Goal: Information Seeking & Learning: Learn about a topic

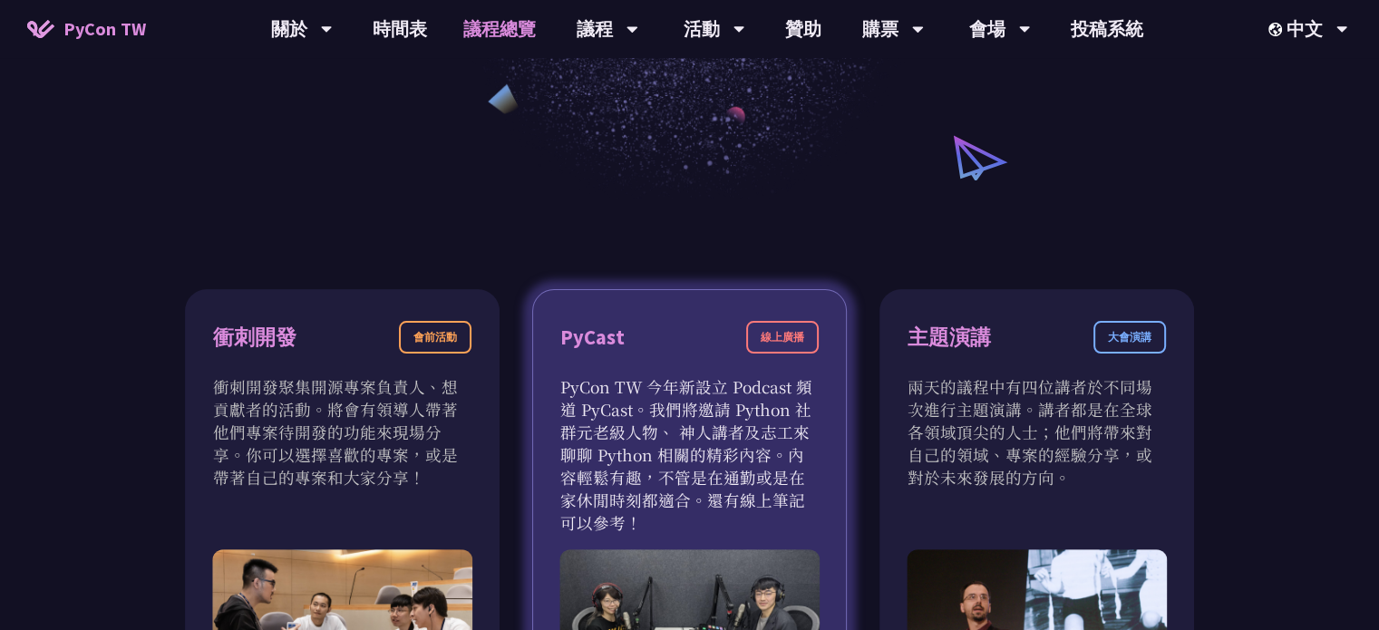
scroll to position [544, 0]
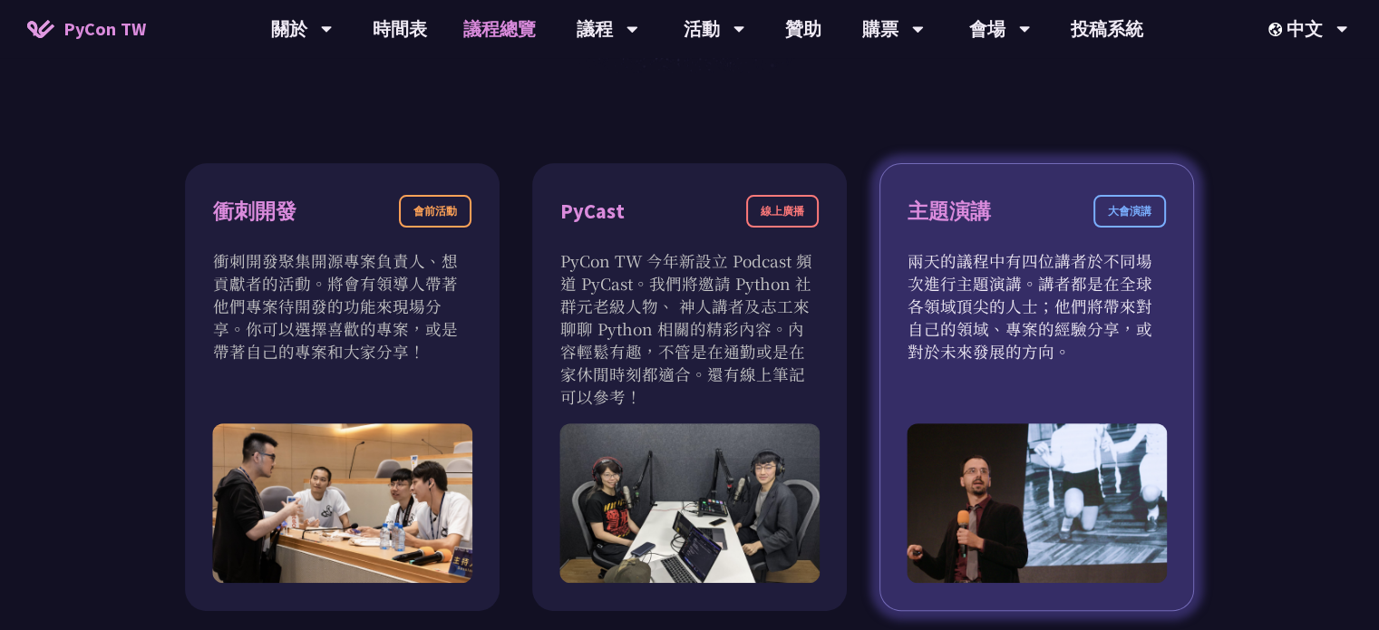
click at [1077, 287] on p "兩天的議程中有四位講者於不同場次進行主題演講。講者都是在全球各領域頂尖的人士；他們將帶來對自己的領域、專案的經驗分享，或對於未來發展的方向。" at bounding box center [1037, 305] width 258 height 113
click at [1144, 207] on div "大會演講" at bounding box center [1130, 211] width 73 height 33
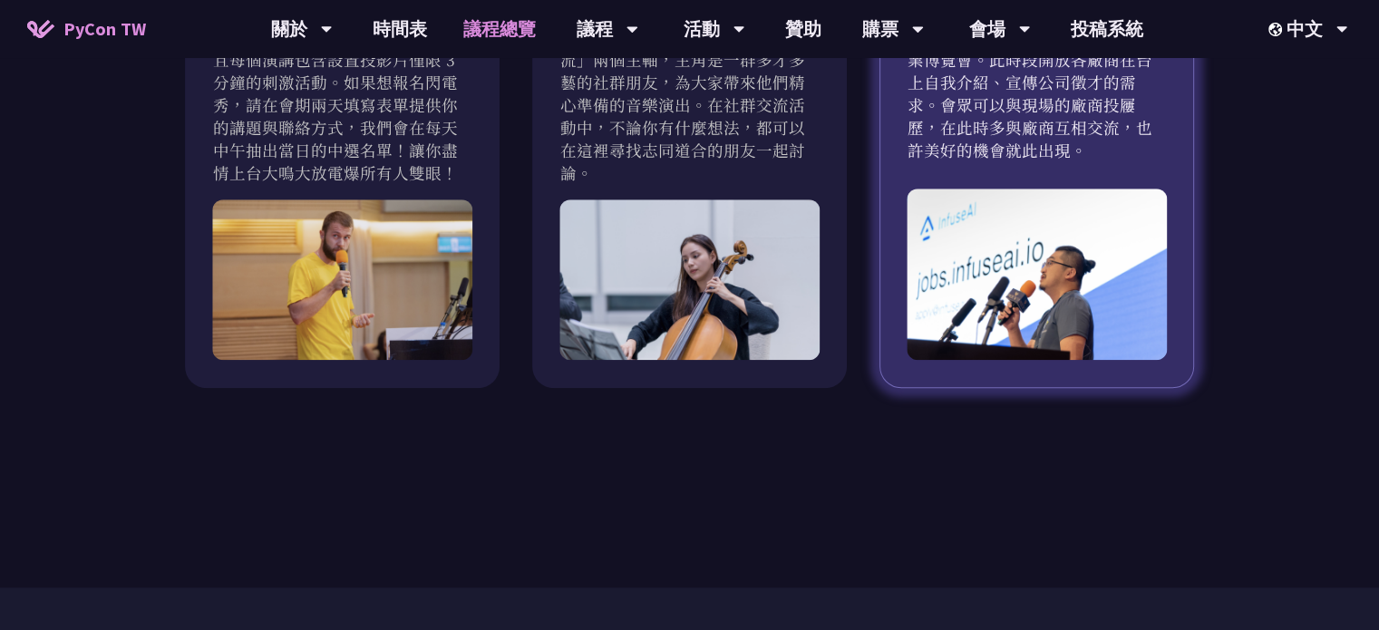
scroll to position [1721, 0]
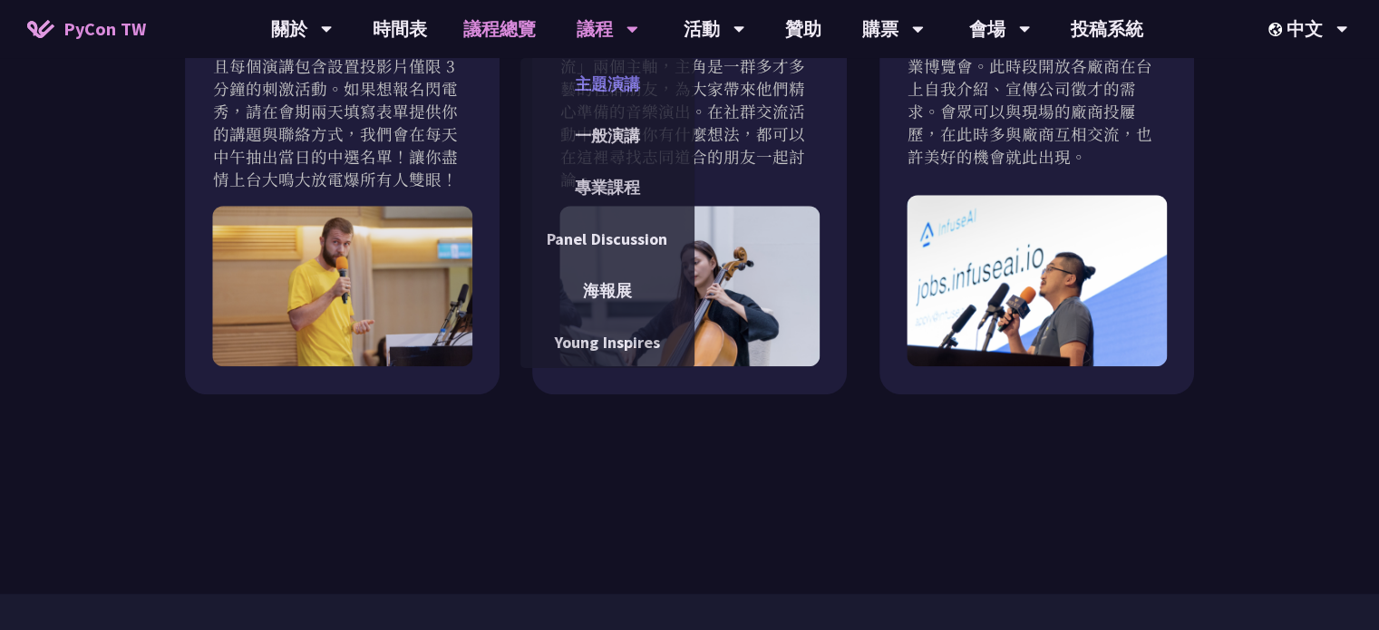
click at [622, 89] on link "主題演講" at bounding box center [608, 84] width 174 height 43
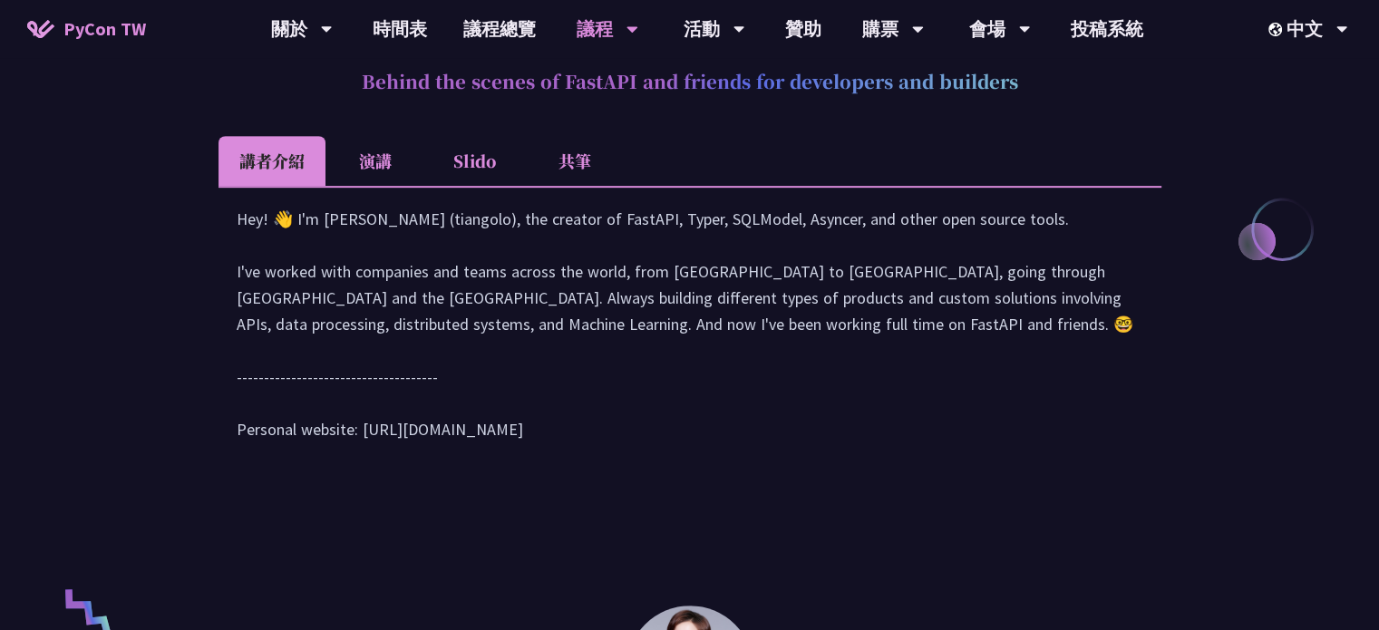
scroll to position [816, 0]
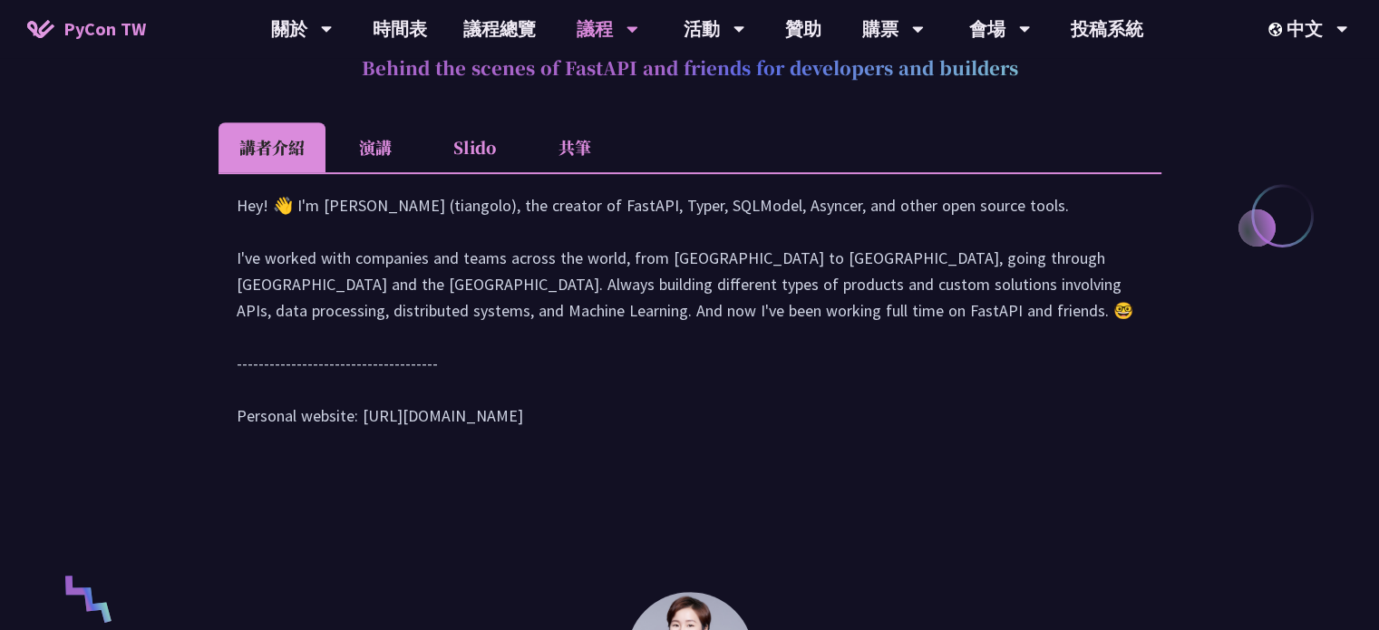
click at [361, 142] on li "演講" at bounding box center [376, 147] width 100 height 50
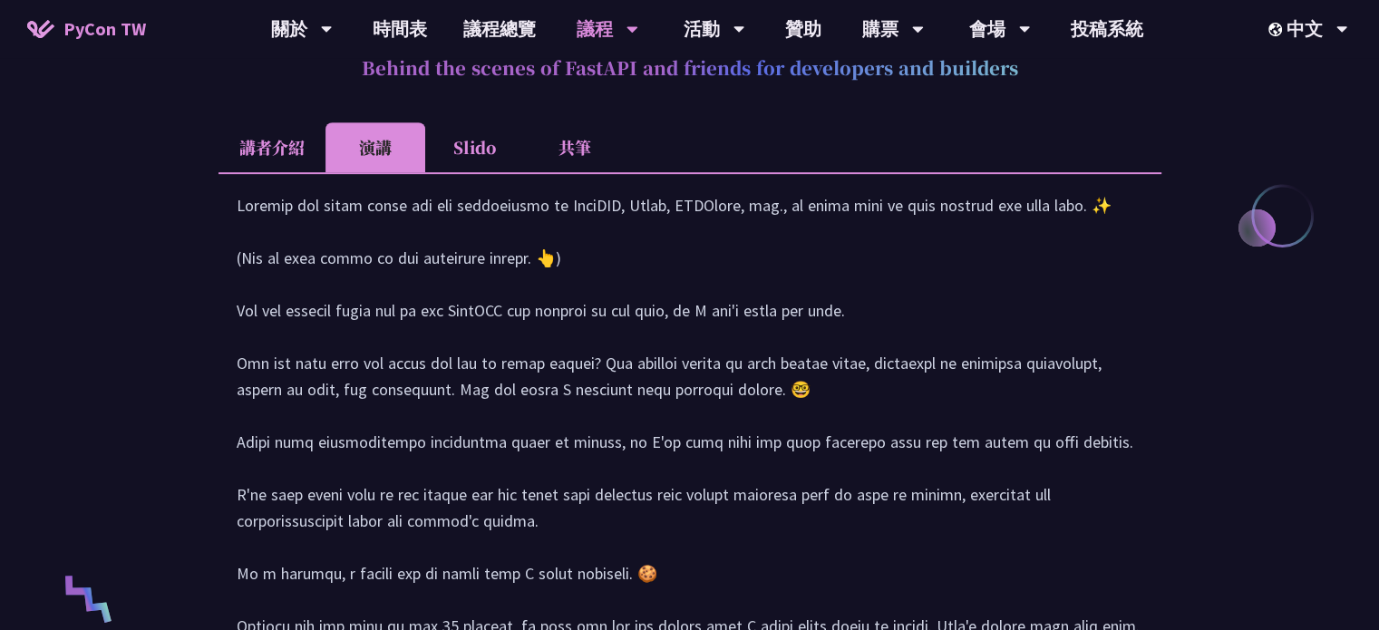
click at [575, 235] on div at bounding box center [690, 556] width 907 height 728
click at [308, 151] on li "講者介紹" at bounding box center [272, 147] width 107 height 50
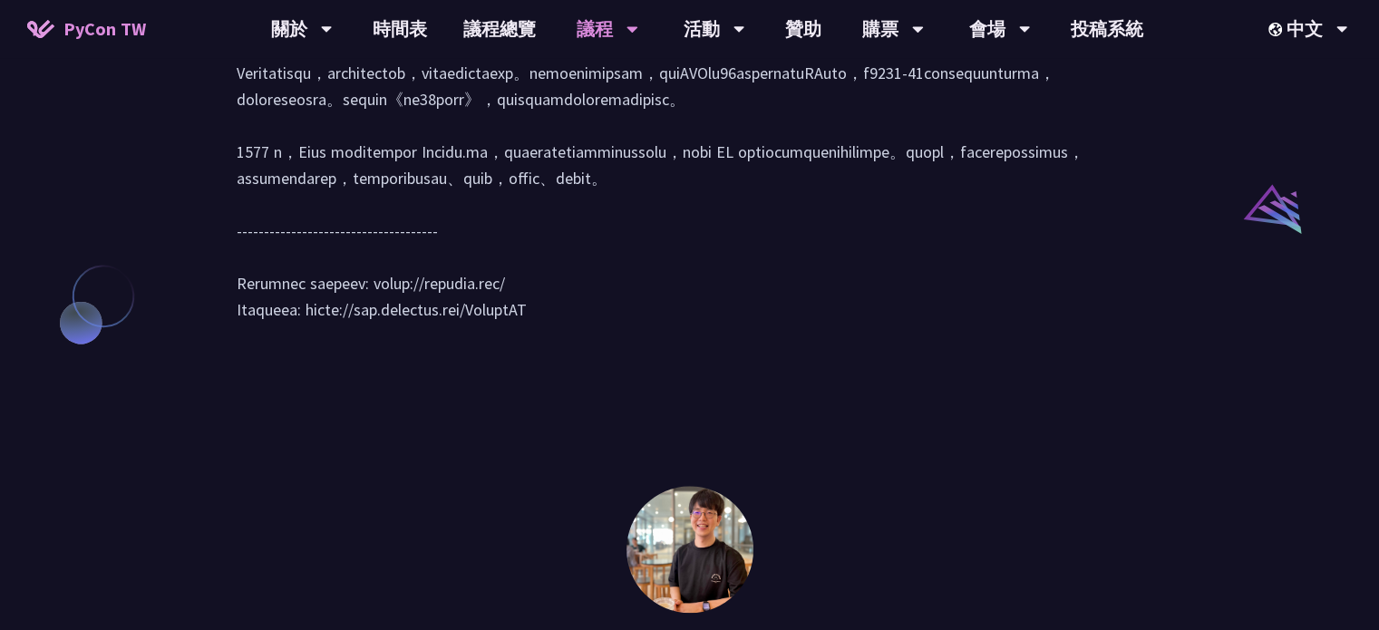
scroll to position [1904, 0]
drag, startPoint x: 562, startPoint y: 277, endPoint x: 504, endPoint y: 271, distance: 58.3
click at [504, 271] on div at bounding box center [690, 119] width 907 height 439
click at [573, 277] on div at bounding box center [690, 119] width 907 height 439
drag, startPoint x: 566, startPoint y: 280, endPoint x: 504, endPoint y: 281, distance: 61.7
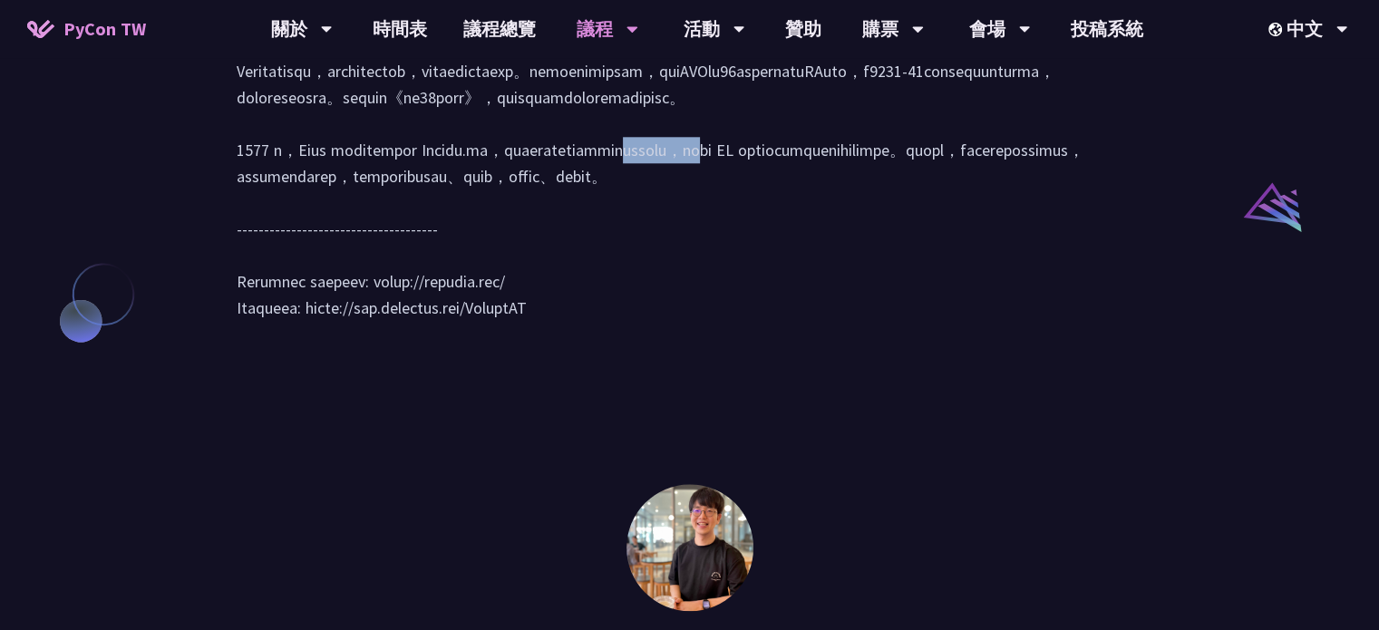
click at [504, 281] on div at bounding box center [690, 119] width 907 height 439
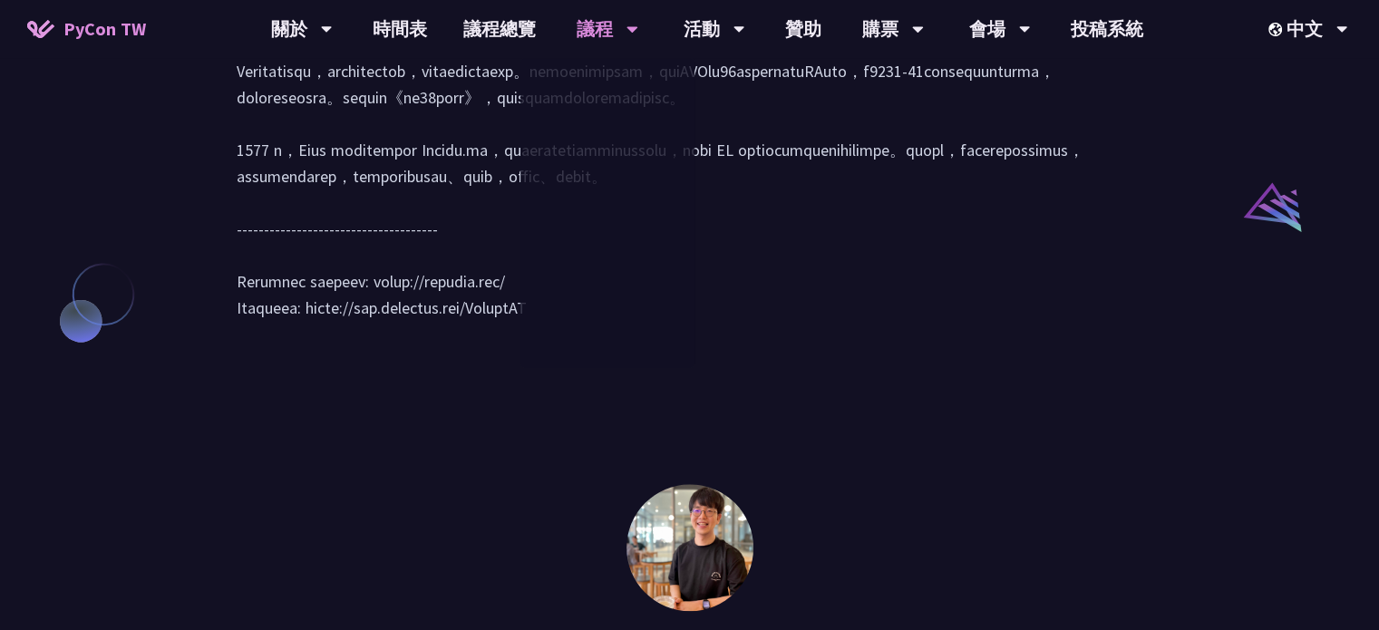
click at [377, 132] on div at bounding box center [690, 119] width 907 height 439
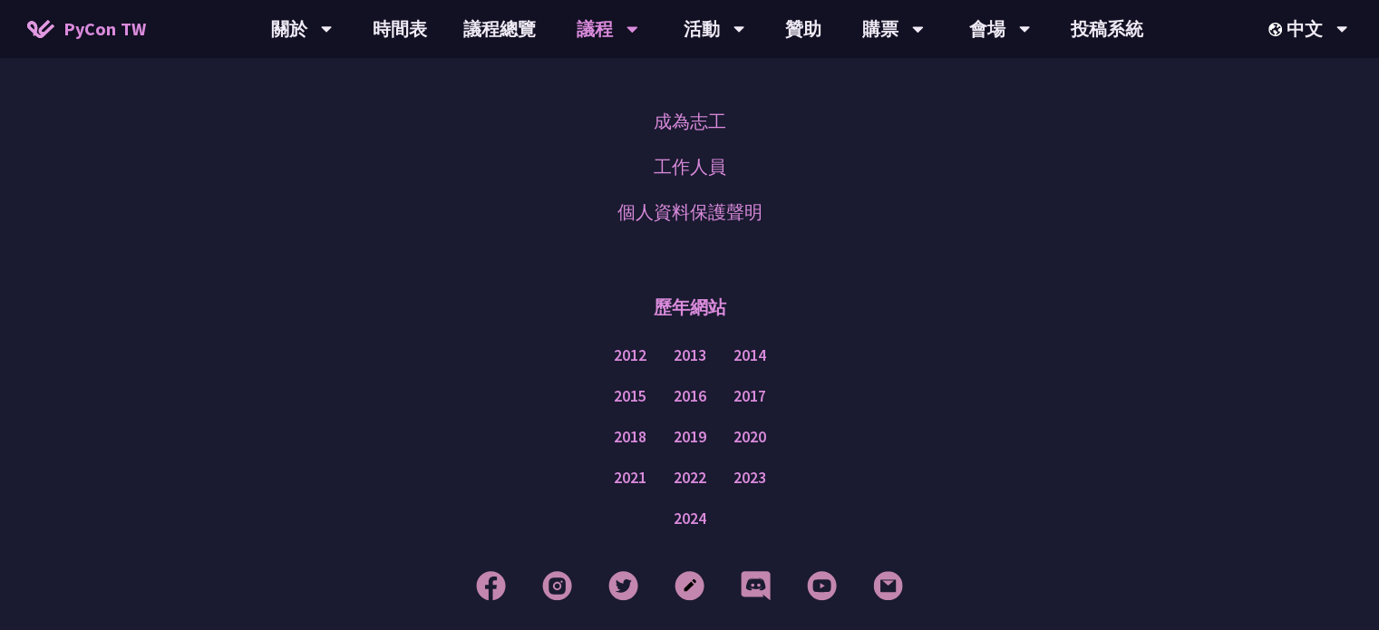
scroll to position [3174, 0]
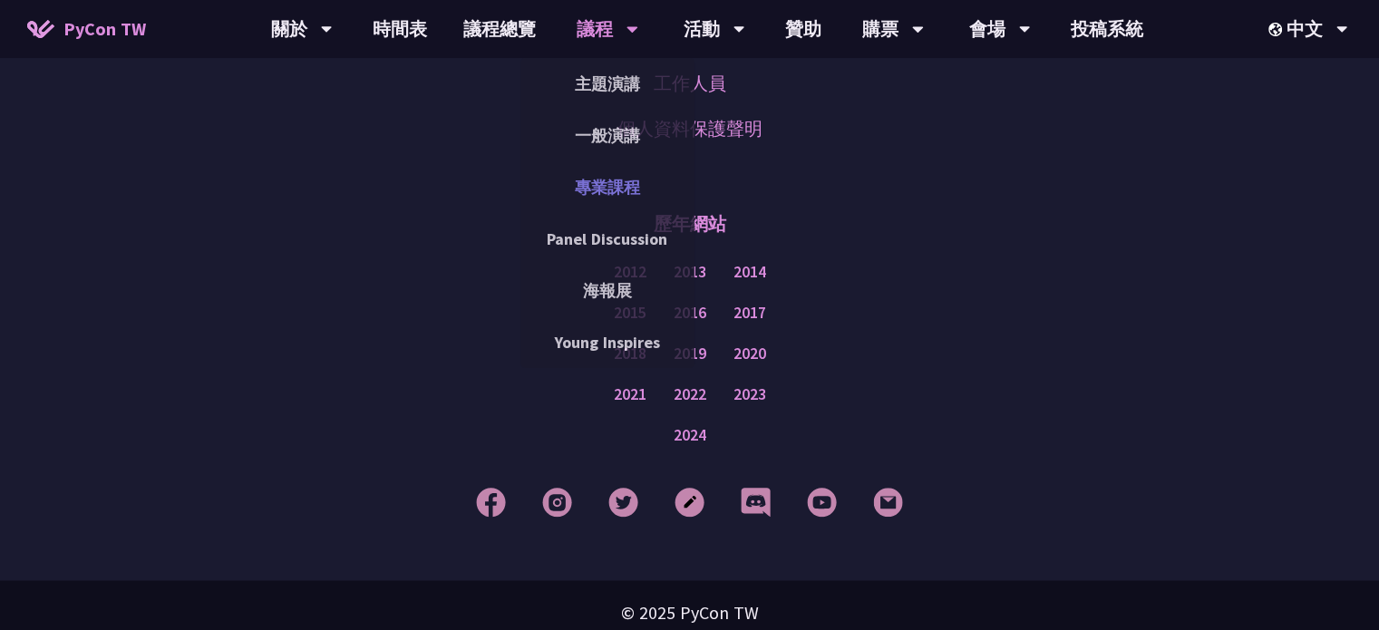
click at [609, 195] on link "專業課程" at bounding box center [608, 187] width 174 height 43
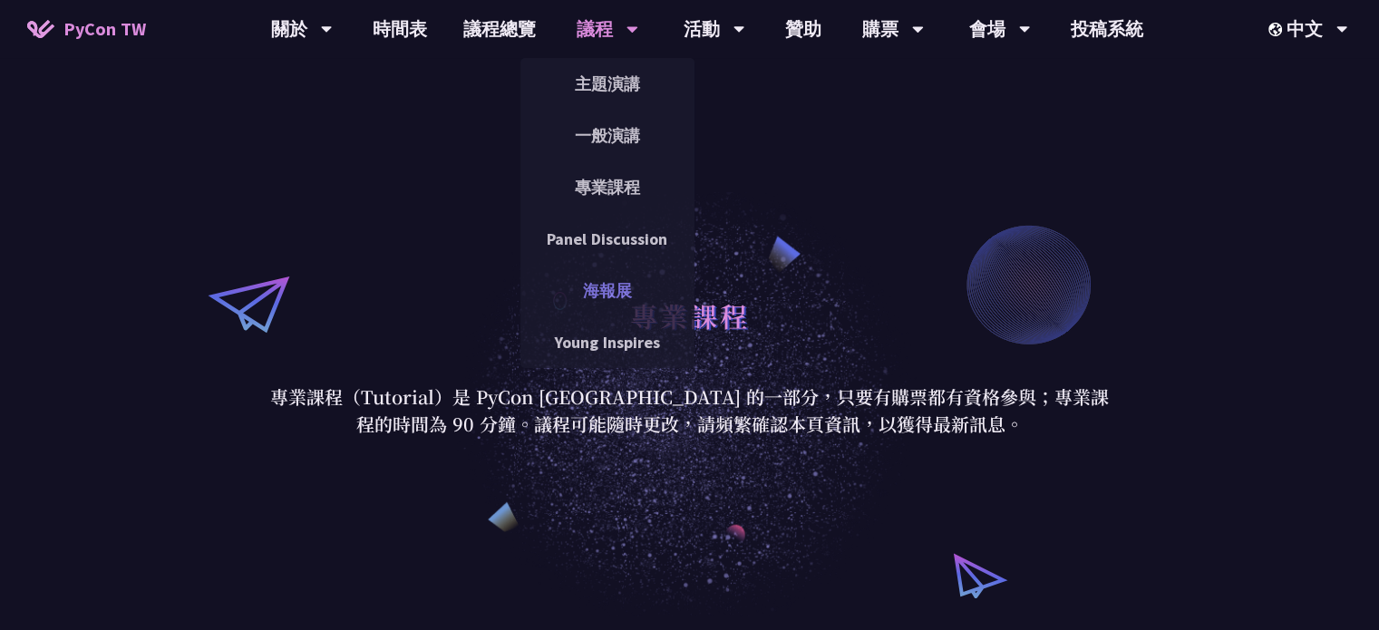
click at [629, 303] on link "海報展" at bounding box center [608, 290] width 174 height 43
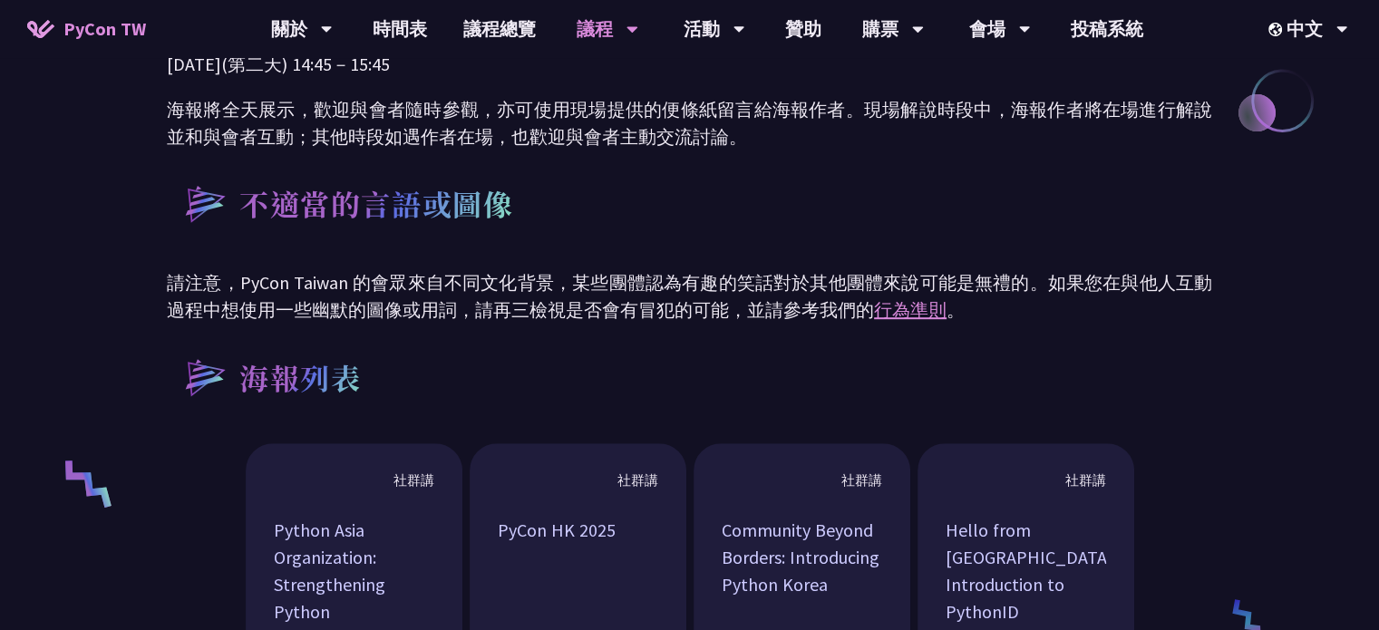
scroll to position [998, 0]
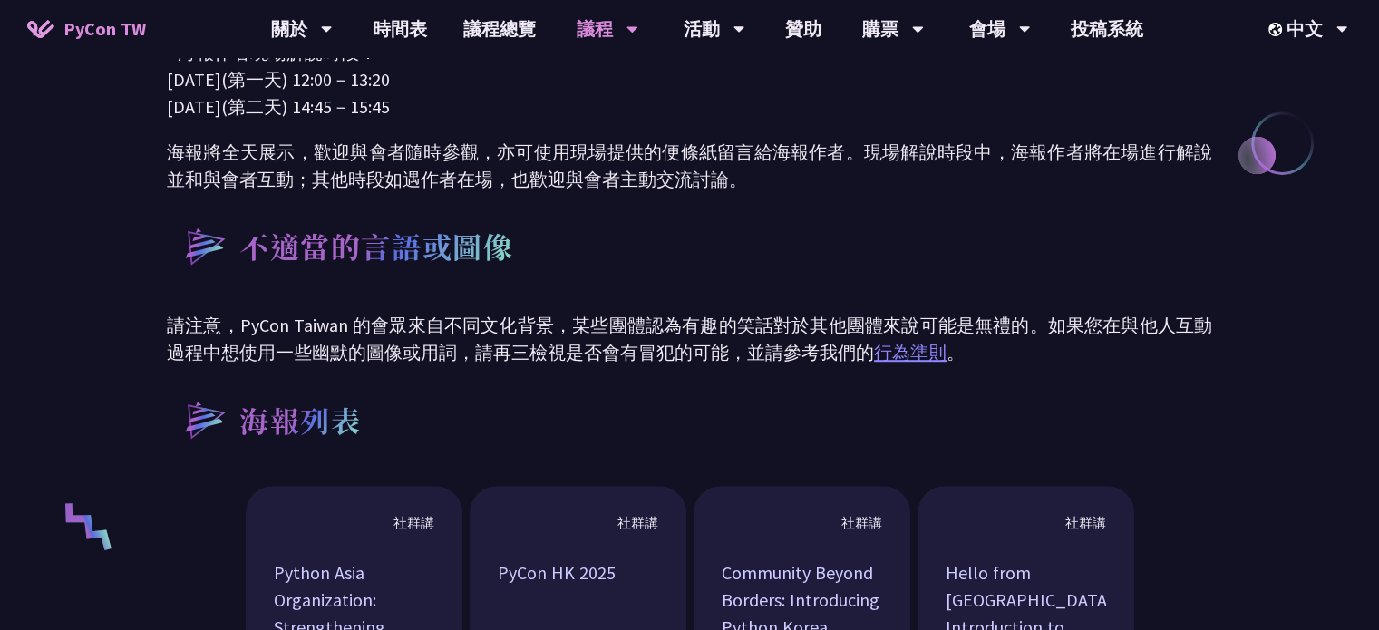
click at [923, 361] on link "行為準則" at bounding box center [910, 352] width 73 height 23
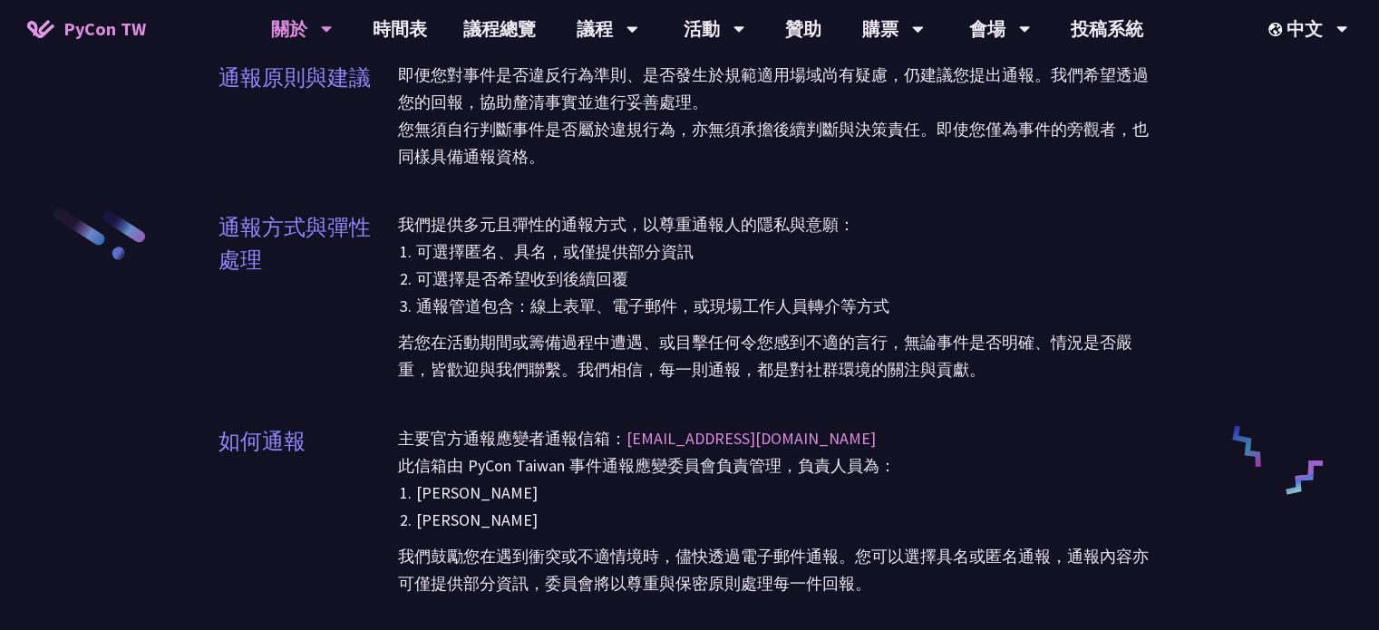
scroll to position [3174, 0]
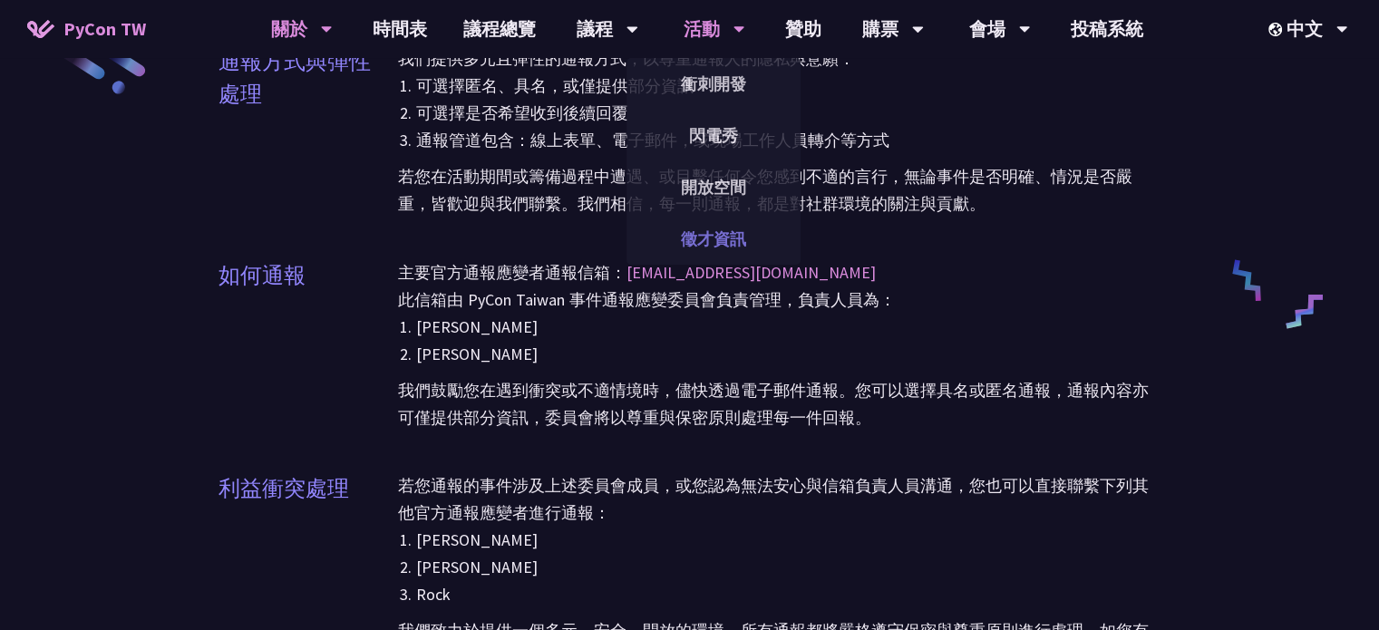
click at [735, 231] on link "徵才資訊" at bounding box center [714, 239] width 174 height 43
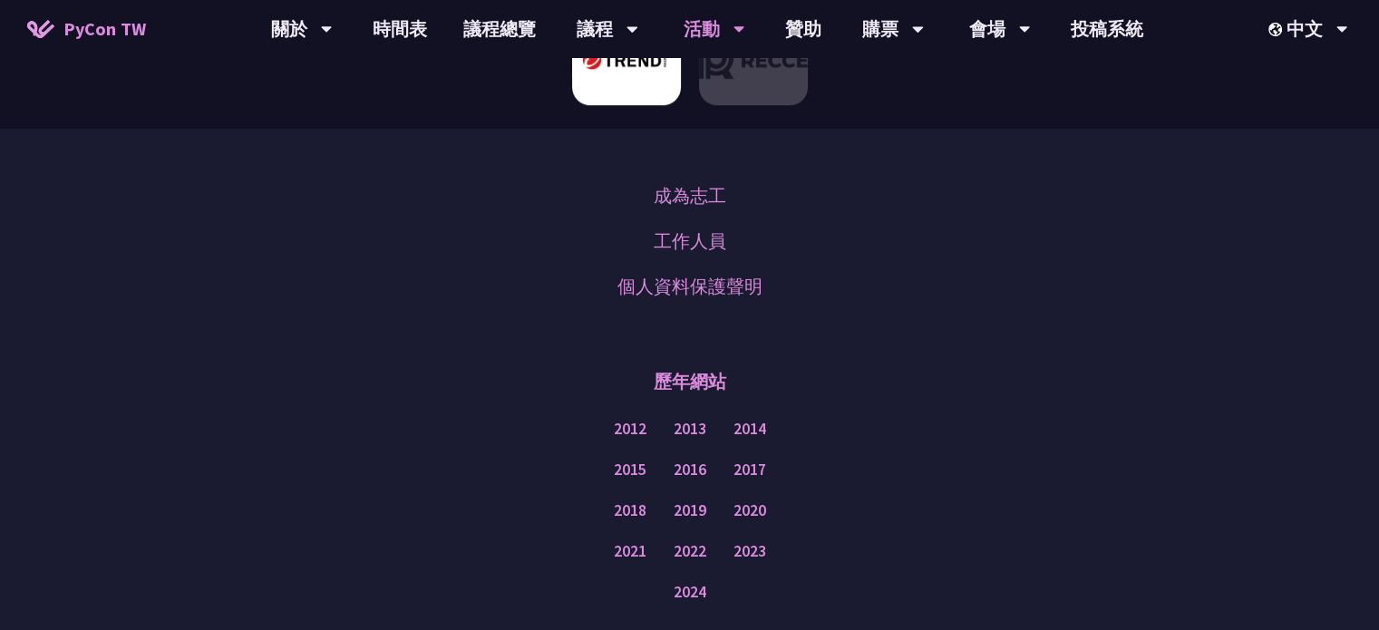
scroll to position [1270, 0]
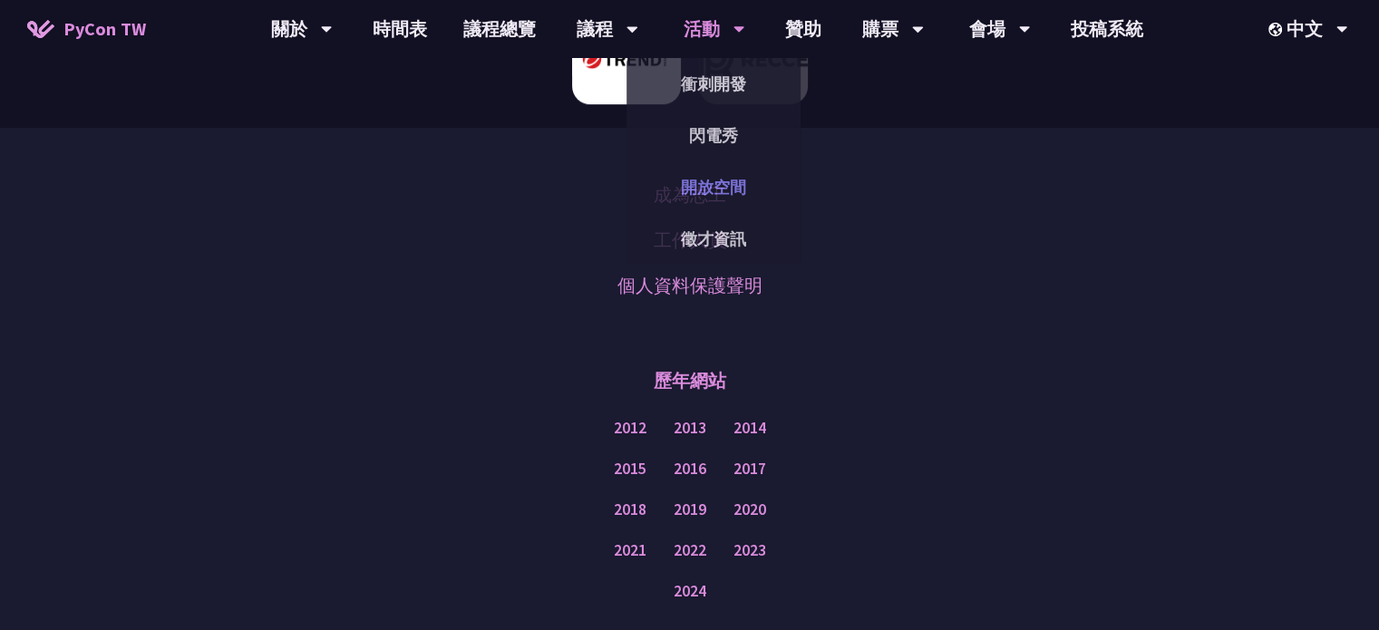
click at [747, 188] on link "開放空間" at bounding box center [714, 187] width 174 height 43
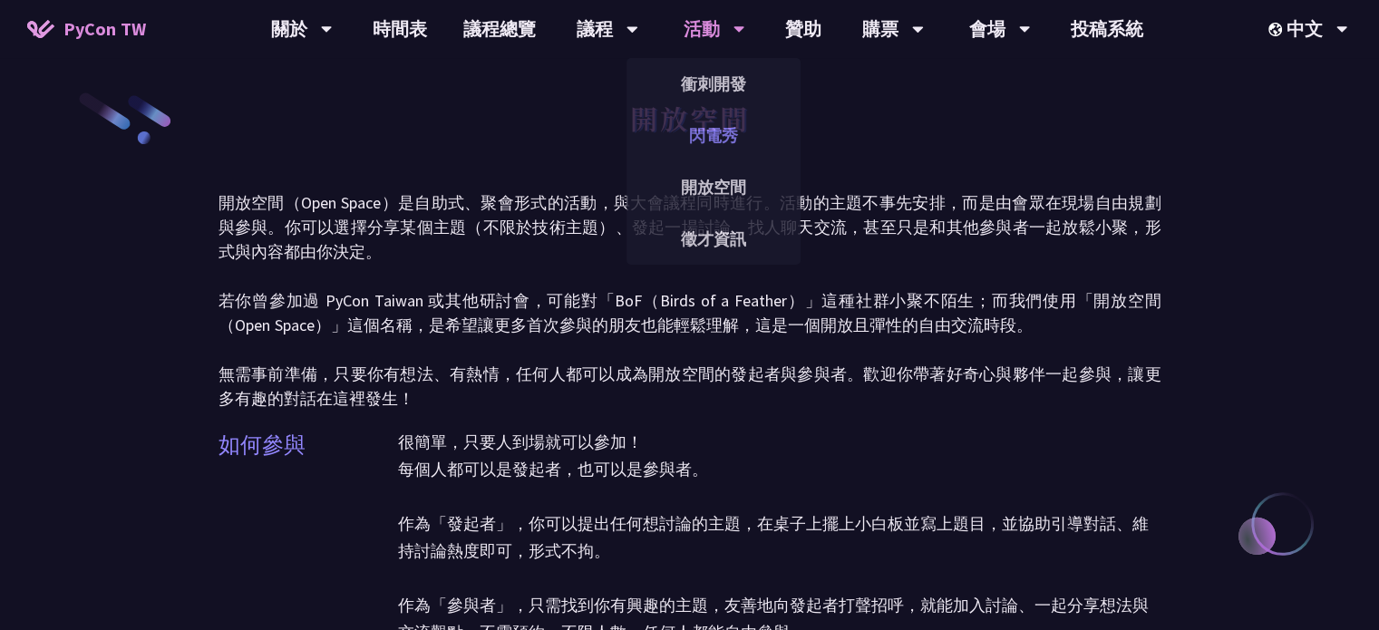
click at [722, 130] on link "閃電秀" at bounding box center [714, 135] width 174 height 43
